Goal: Navigation & Orientation: Find specific page/section

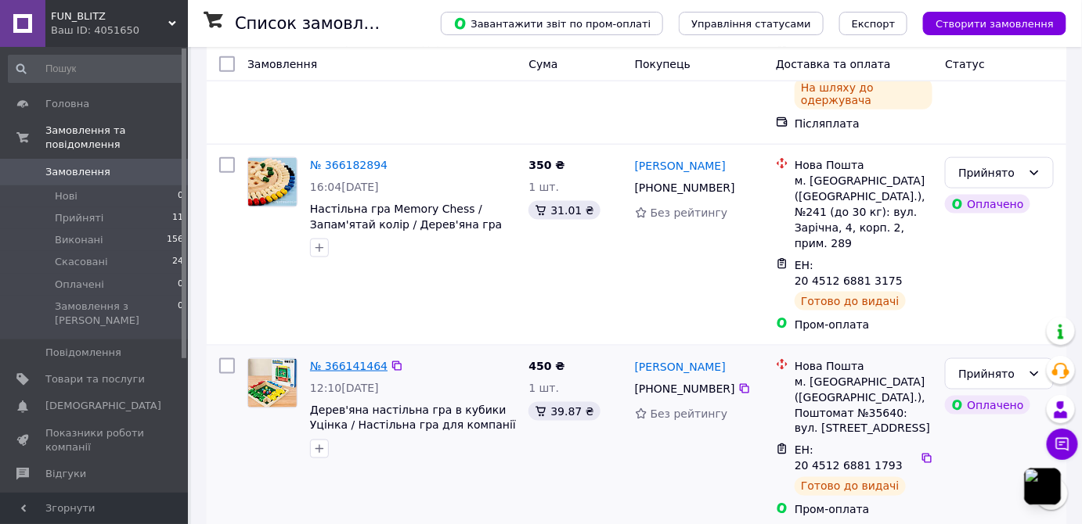
scroll to position [498, 0]
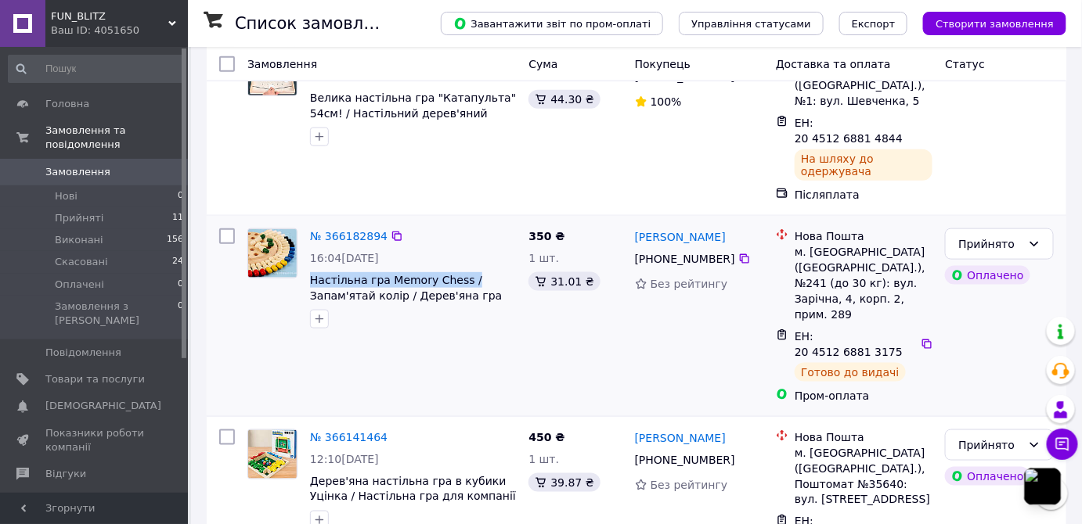
drag, startPoint x: 477, startPoint y: 218, endPoint x: 307, endPoint y: 216, distance: 169.9
click at [307, 222] on div "№ 366182894 16:04[DATE] Настільна гра Memory Chess / Запам'ятай колір / Дерев'я…" at bounding box center [413, 278] width 218 height 113
copy span "Настільна гра Memory Chess /"
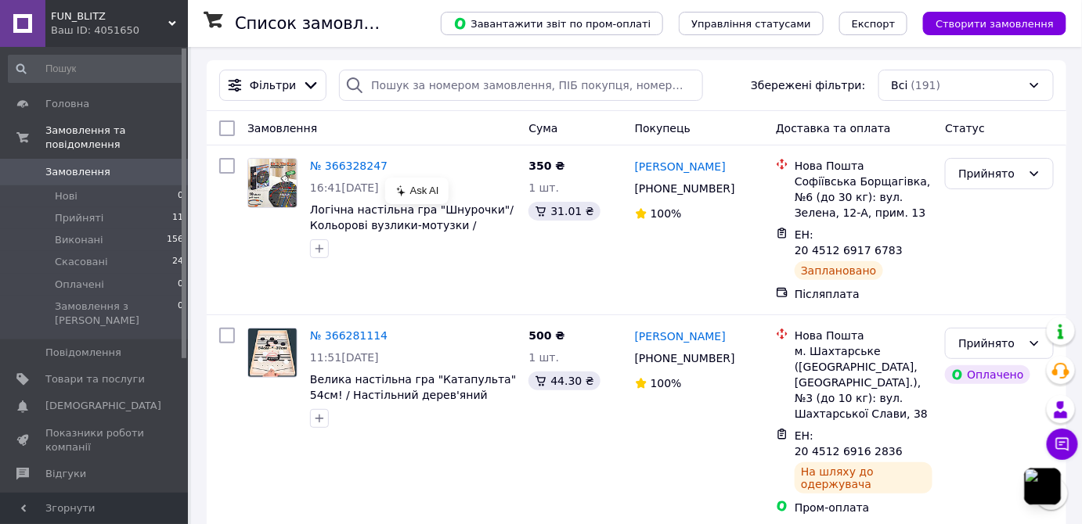
scroll to position [0, 0]
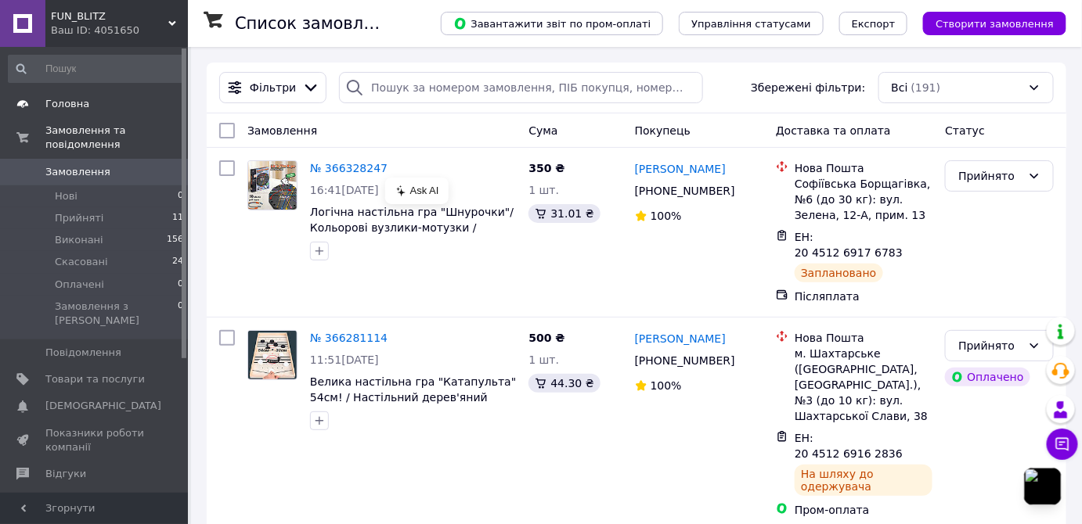
click at [74, 98] on span "Головна" at bounding box center [67, 104] width 44 height 14
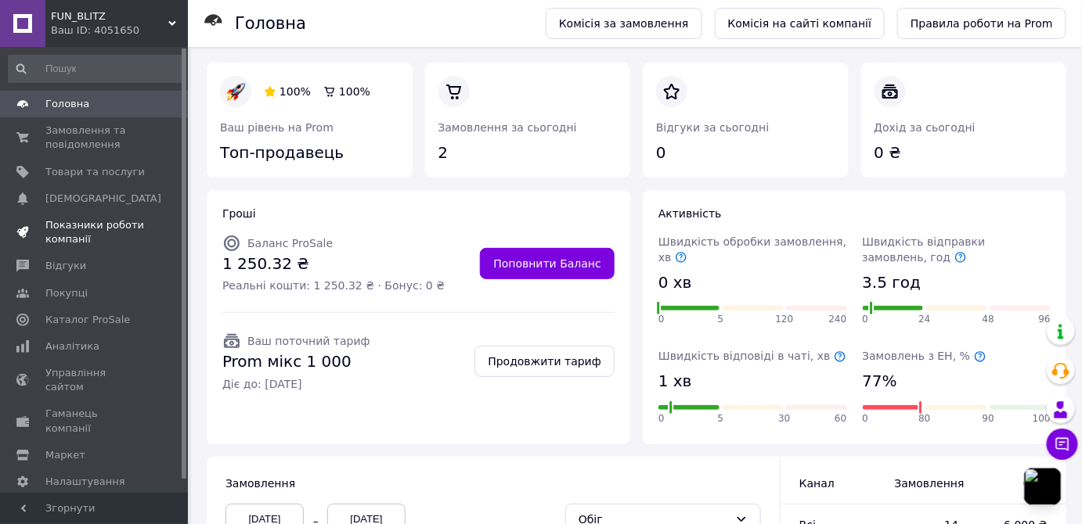
click at [68, 220] on span "Показники роботи компанії" at bounding box center [94, 232] width 99 height 28
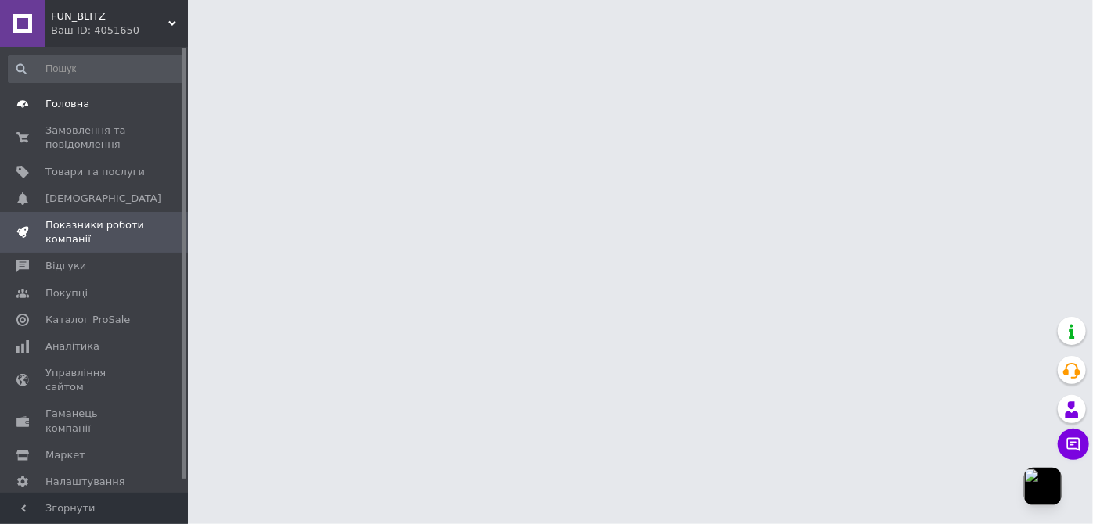
click at [56, 105] on span "Головна" at bounding box center [67, 104] width 44 height 14
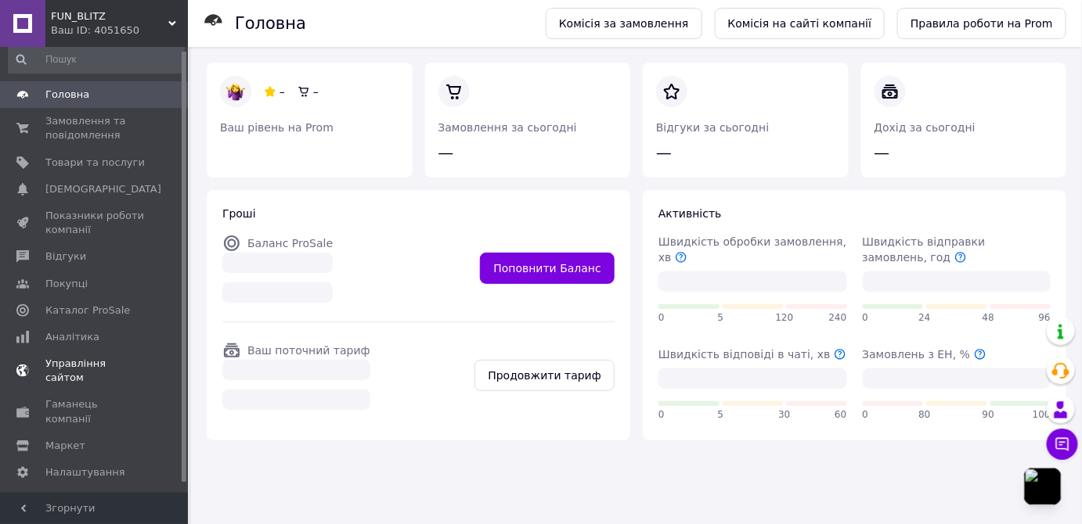
scroll to position [14, 0]
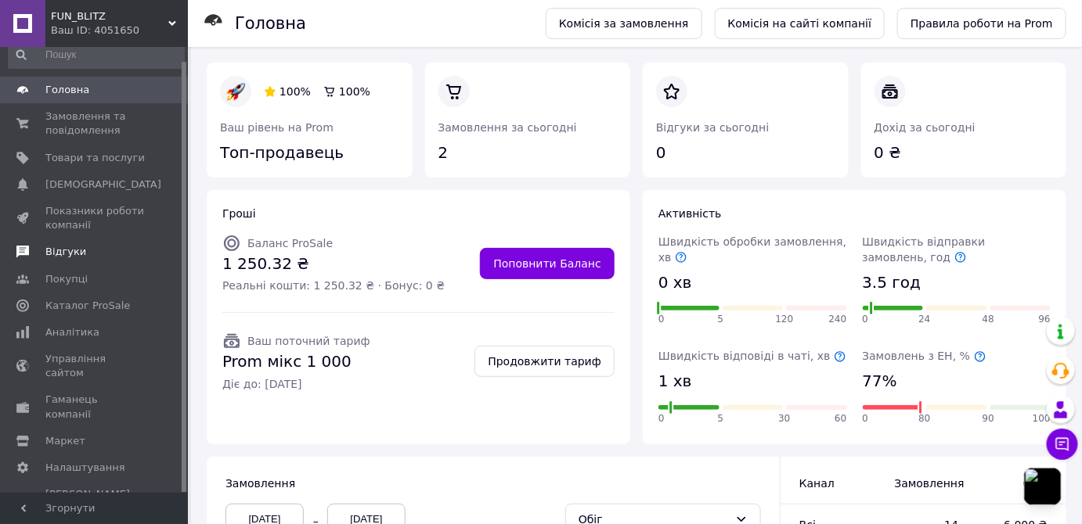
click at [55, 253] on span "Відгуки" at bounding box center [65, 252] width 41 height 14
